Goal: Task Accomplishment & Management: Complete application form

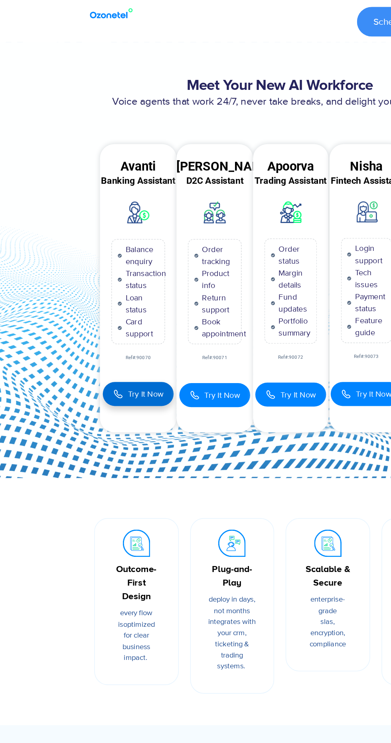
click at [113, 274] on span "Try It Now" at bounding box center [101, 275] width 25 height 8
click at [95, 278] on span "Try It Now" at bounding box center [101, 275] width 25 height 8
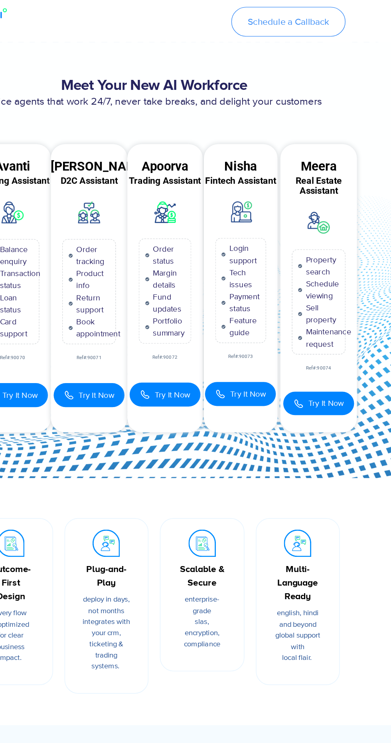
click at [309, 14] on span "Schedule a Callback" at bounding box center [289, 15] width 57 height 6
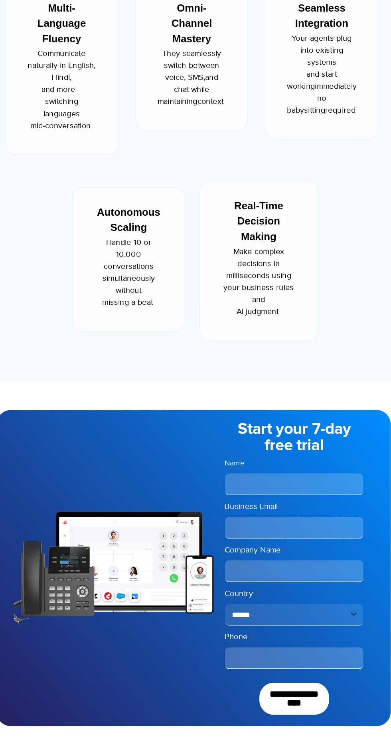
scroll to position [349, 0]
